Goal: Task Accomplishment & Management: Use online tool/utility

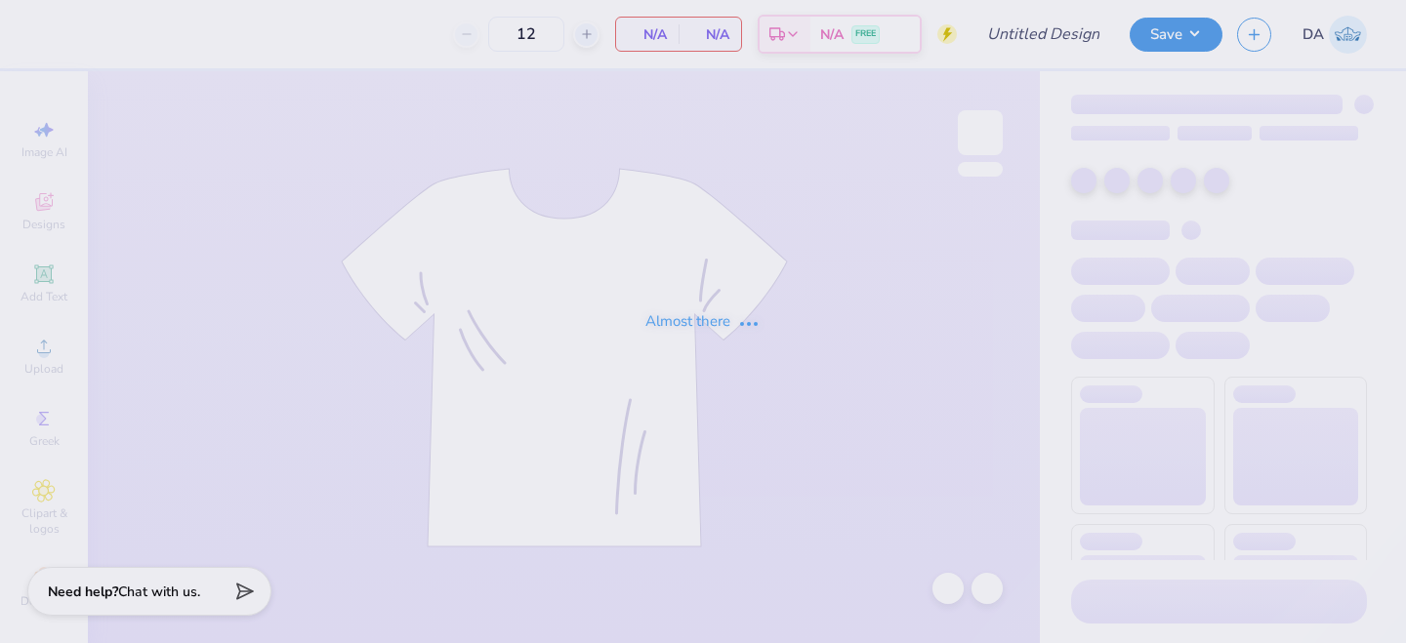
type input "[PERSON_NAME] kappa 2025 idea"
type input "50"
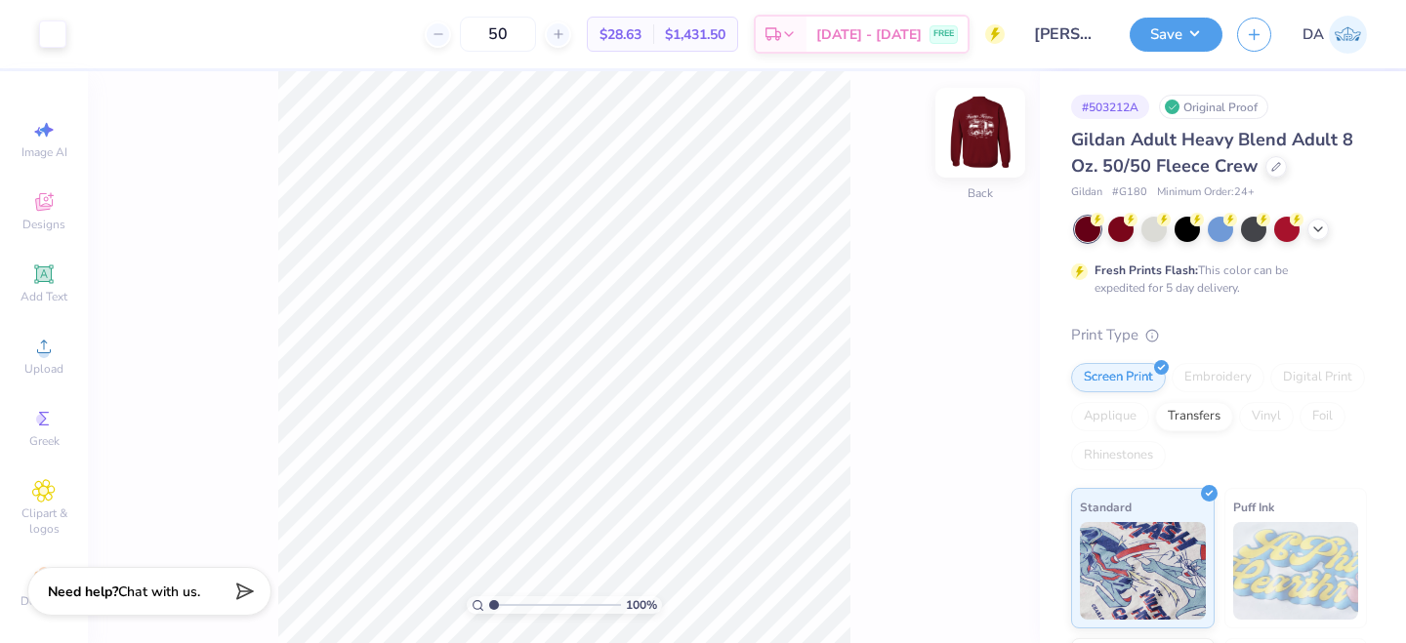
click at [972, 143] on img at bounding box center [980, 133] width 78 height 78
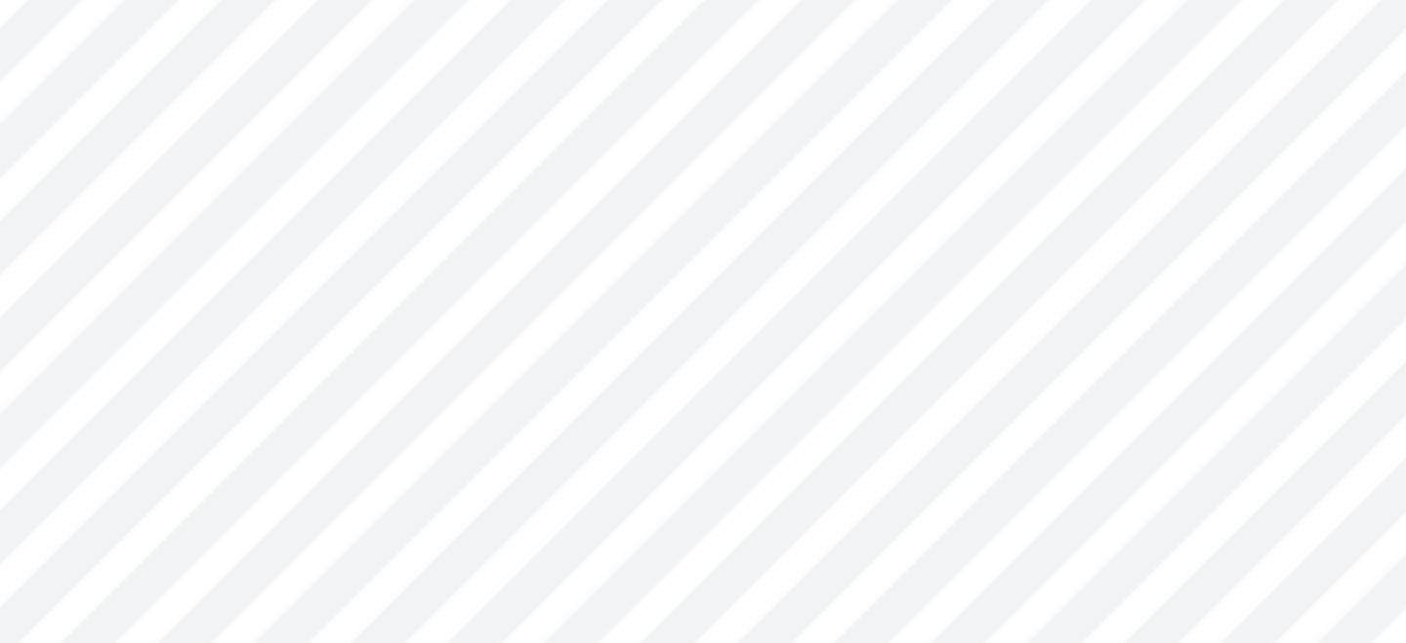
type input "6.20"
type input "10.98"
type input "2.23"
type input "6.03"
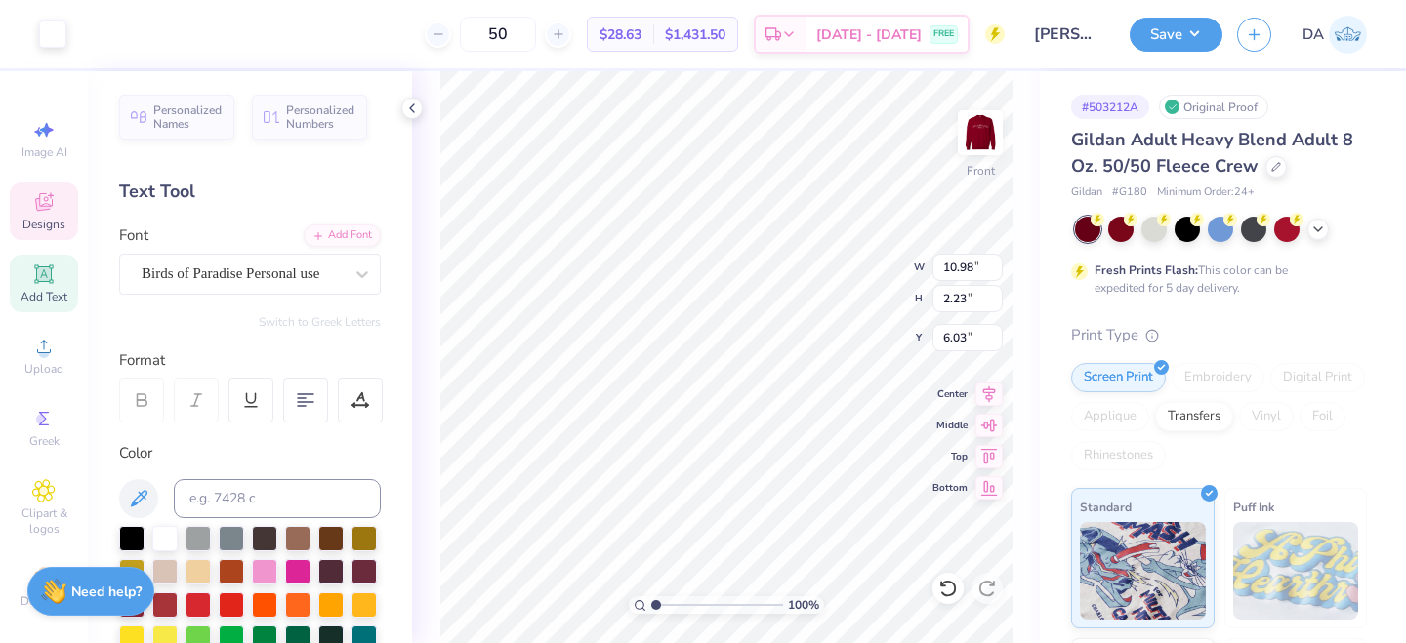
type input "10.73"
type input "7.88"
type input "8.26"
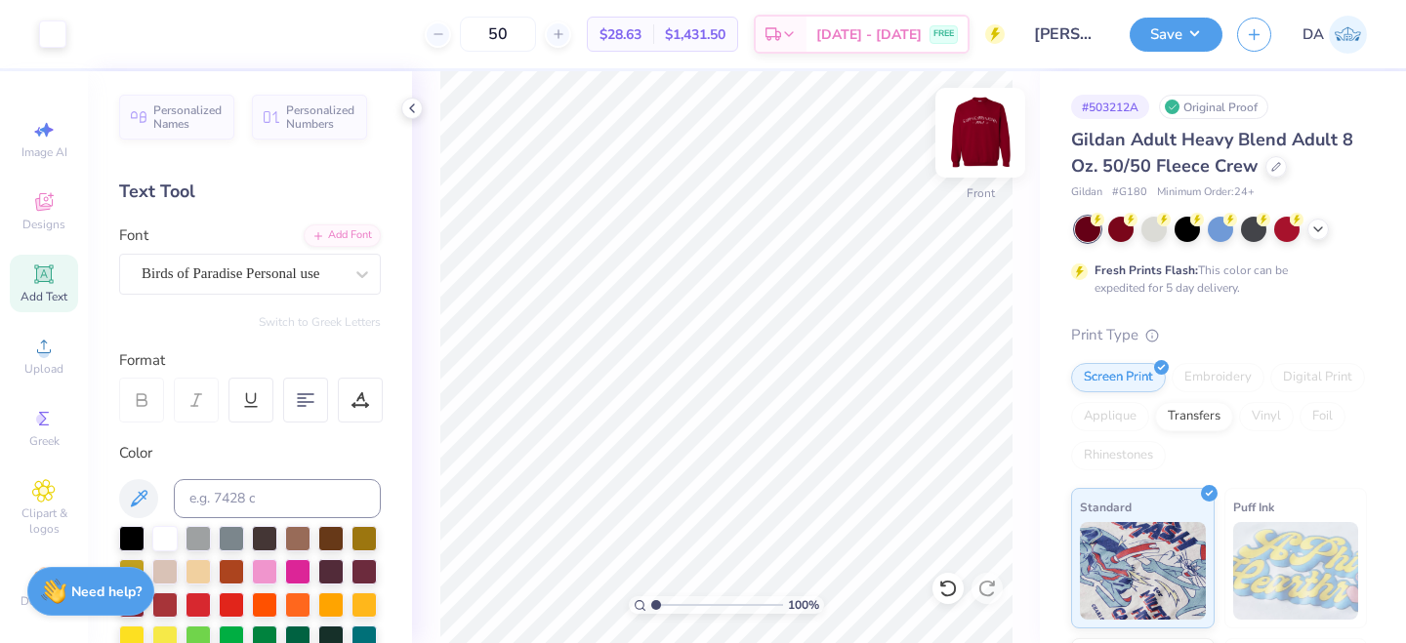
click at [1000, 120] on img at bounding box center [980, 133] width 78 height 78
click at [984, 119] on img at bounding box center [980, 132] width 39 height 39
